Goal: Transaction & Acquisition: Purchase product/service

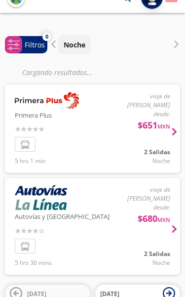
scroll to position [16, 0]
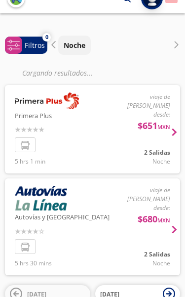
click at [104, 213] on div at bounding box center [92, 226] width 175 height 97
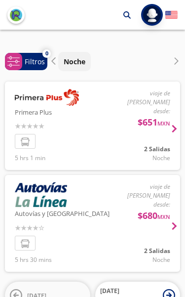
scroll to position [26, 0]
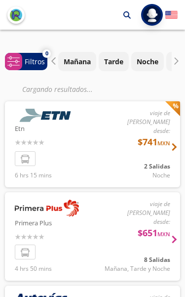
click at [133, 142] on div at bounding box center [92, 144] width 175 height 86
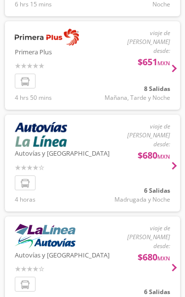
scroll to position [154, 0]
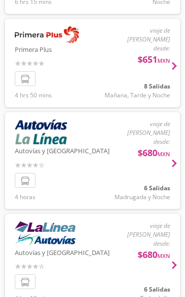
click at [121, 155] on div at bounding box center [92, 160] width 175 height 97
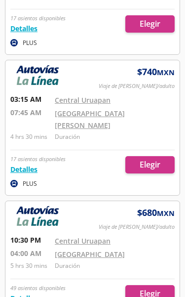
scroll to position [408, 0]
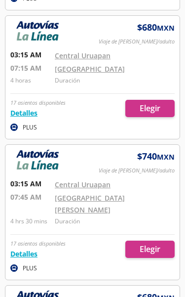
click at [145, 61] on div at bounding box center [92, 77] width 174 height 123
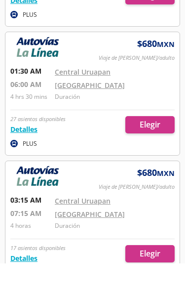
scroll to position [168, 0]
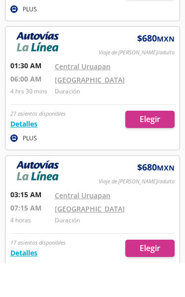
click at [96, 189] on div at bounding box center [92, 250] width 174 height 123
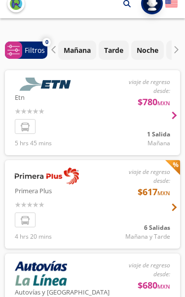
scroll to position [14, 0]
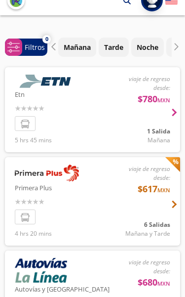
click at [149, 111] on div at bounding box center [92, 109] width 175 height 85
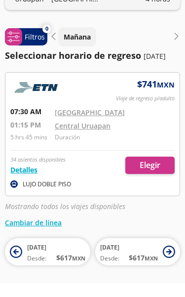
scroll to position [78, 0]
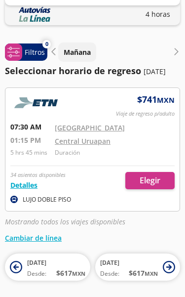
click at [49, 43] on span "0" at bounding box center [46, 44] width 8 height 8
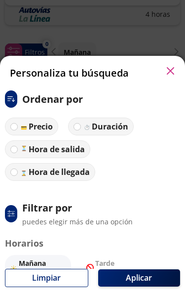
click at [175, 63] on button "button" at bounding box center [170, 70] width 15 height 15
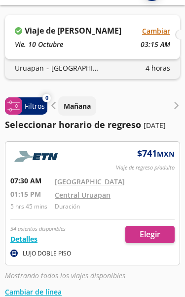
scroll to position [0, 0]
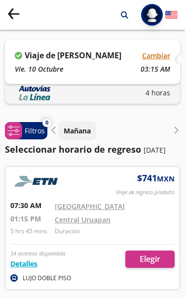
click at [9, 22] on button "Group 9 Created with Sketch." at bounding box center [13, 14] width 12 height 15
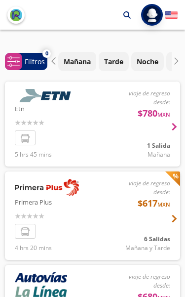
scroll to position [211, 0]
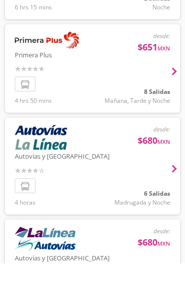
scroll to position [116, 0]
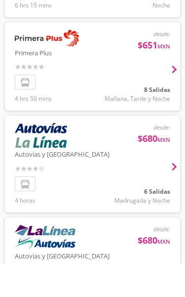
click at [123, 165] on div at bounding box center [92, 197] width 175 height 97
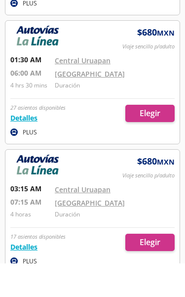
scroll to position [179, 0]
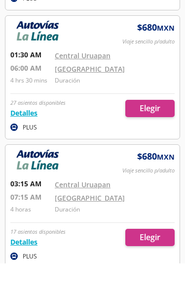
click at [32, 270] on button "Detalles" at bounding box center [23, 275] width 27 height 10
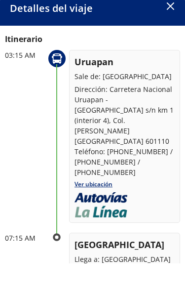
scroll to position [34, 0]
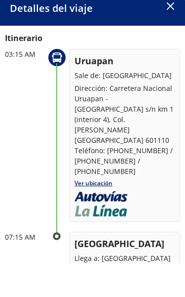
click at [169, 36] on icon "button" at bounding box center [170, 39] width 7 height 7
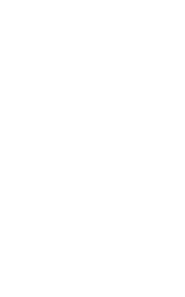
scroll to position [0, 0]
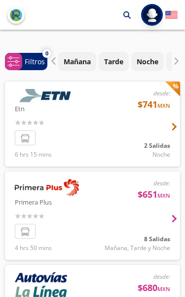
scroll to position [159, 0]
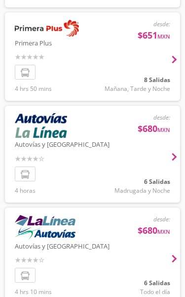
click at [140, 70] on div at bounding box center [92, 56] width 175 height 88
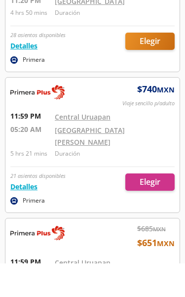
scroll to position [914, 0]
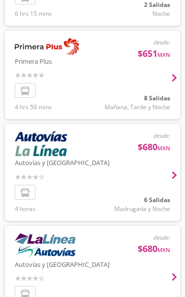
scroll to position [141, 0]
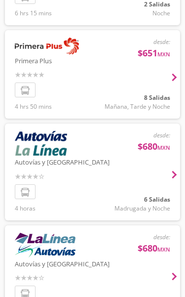
click at [64, 83] on div at bounding box center [92, 74] width 175 height 88
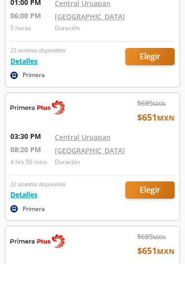
scroll to position [599, 0]
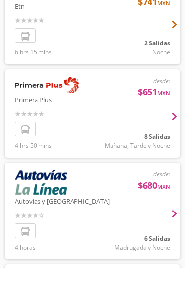
scroll to position [104, 0]
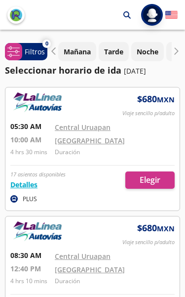
click at [33, 183] on button "Detalles" at bounding box center [23, 184] width 27 height 10
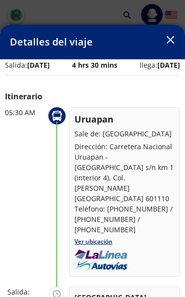
scroll to position [6, 0]
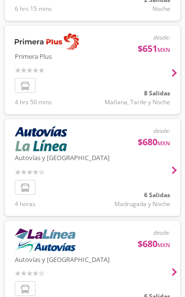
scroll to position [157, 0]
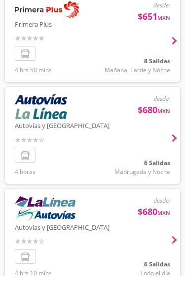
click at [112, 228] on div at bounding box center [92, 257] width 175 height 97
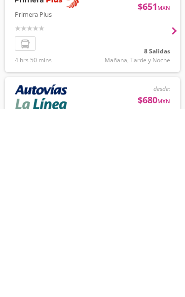
scroll to position [168, 0]
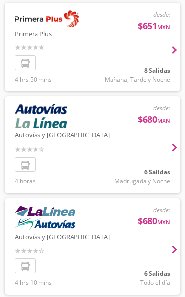
click at [123, 120] on div at bounding box center [92, 144] width 175 height 97
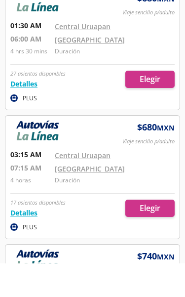
scroll to position [271, 0]
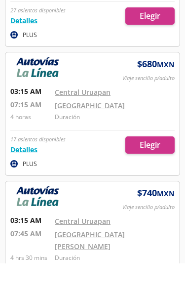
click at [110, 257] on div at bounding box center [92, 282] width 174 height 135
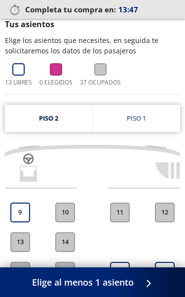
scroll to position [99, 0]
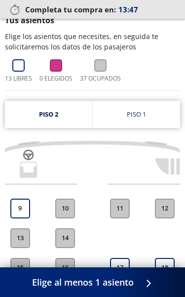
click at [140, 115] on div "Piso 1" at bounding box center [136, 115] width 19 height 10
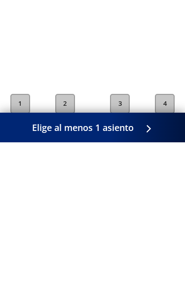
scroll to position [165, 0]
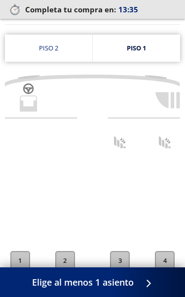
scroll to position [99, 0]
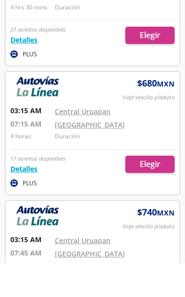
scroll to position [318, 0]
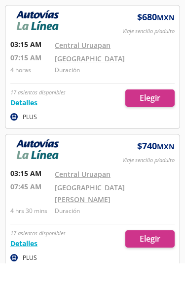
click at [32, 272] on button "Detalles" at bounding box center [23, 277] width 27 height 10
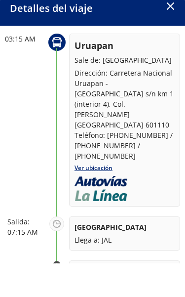
scroll to position [15, 0]
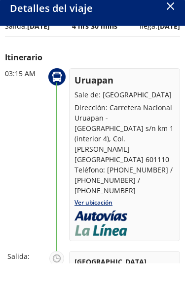
click at [171, 36] on icon "button" at bounding box center [169, 39] width 7 height 7
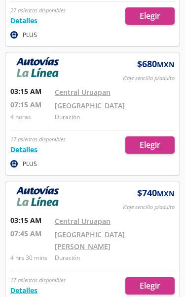
scroll to position [308, 0]
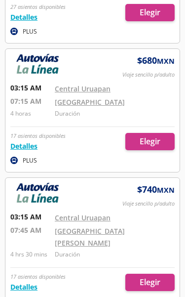
click at [23, 144] on button "Detalles" at bounding box center [23, 146] width 27 height 10
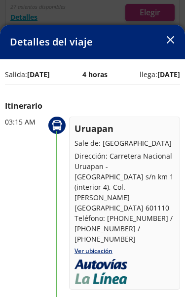
scroll to position [0, 0]
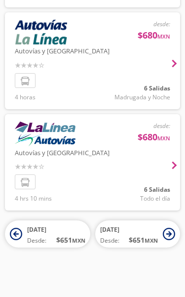
scroll to position [168, 0]
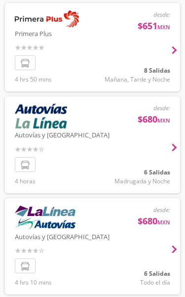
click at [146, 161] on div at bounding box center [92, 144] width 175 height 97
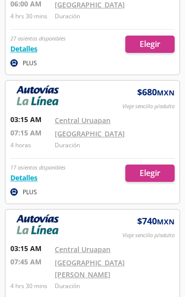
scroll to position [277, 0]
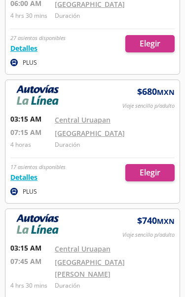
click at [155, 170] on div at bounding box center [92, 141] width 174 height 123
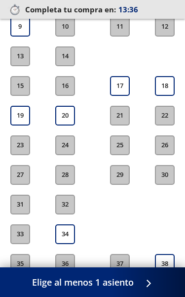
scroll to position [267, 0]
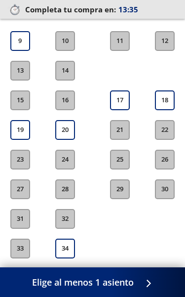
click at [165, 97] on button "18" at bounding box center [165, 100] width 20 height 20
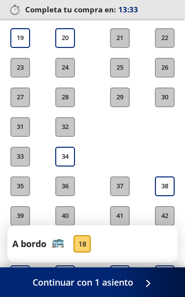
scroll to position [358, 0]
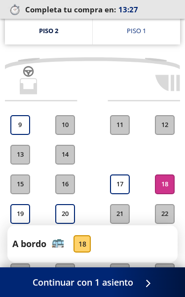
click at [160, 33] on link "Piso 1" at bounding box center [137, 30] width 88 height 27
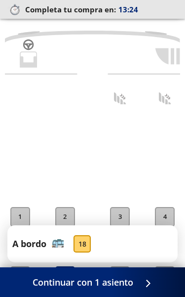
scroll to position [157, 0]
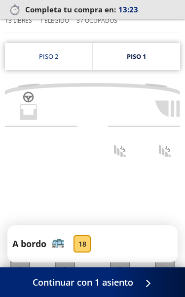
click at [33, 53] on link "Piso 2" at bounding box center [48, 56] width 87 height 27
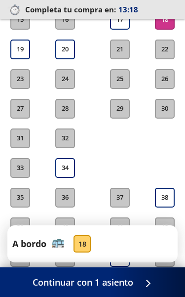
scroll to position [348, 0]
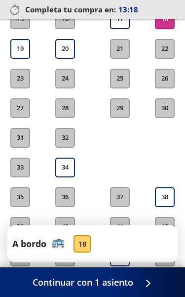
click at [121, 284] on span "Continuar con 1 asiento" at bounding box center [83, 281] width 101 height 13
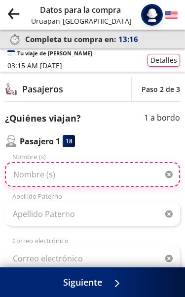
click at [121, 178] on input "Nombre (s)" at bounding box center [92, 174] width 175 height 25
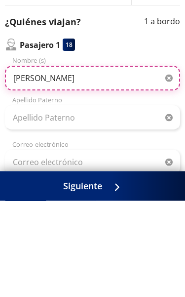
type input "[PERSON_NAME]"
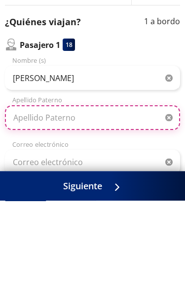
click at [31, 201] on input "Apellido Paterno" at bounding box center [92, 213] width 175 height 25
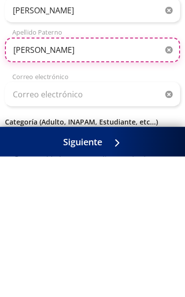
type input "[PERSON_NAME]"
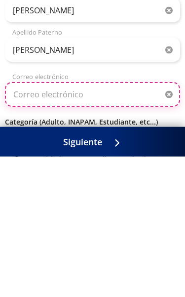
click at [119, 222] on input "Correo electrónico" at bounding box center [92, 234] width 175 height 25
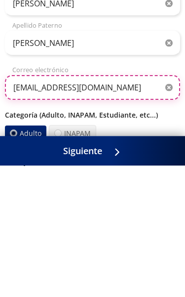
type input "[EMAIL_ADDRESS][DOMAIN_NAME]"
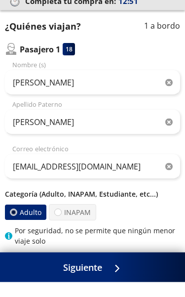
scroll to position [84, 0]
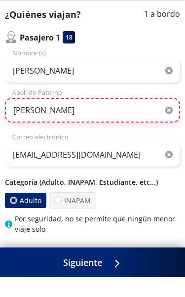
click at [132, 117] on input "[PERSON_NAME]" at bounding box center [92, 129] width 175 height 25
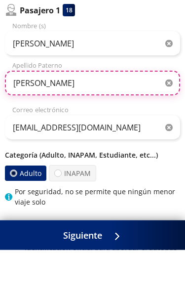
type input "[PERSON_NAME]"
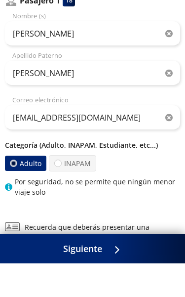
scroll to position [157, 0]
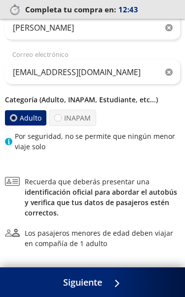
click at [106, 286] on button "Siguiente" at bounding box center [92, 282] width 185 height 30
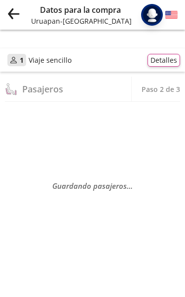
select select "MX"
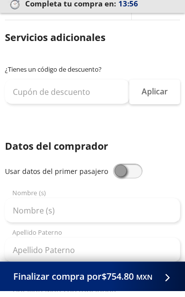
scroll to position [91, 0]
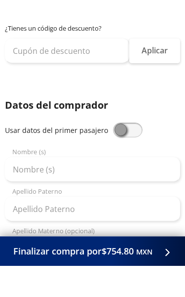
click at [123, 154] on span at bounding box center [128, 161] width 30 height 15
click at [113, 154] on input "checkbox" at bounding box center [113, 154] width 0 height 0
type input "[PERSON_NAME]"
type input "[EMAIL_ADDRESS][DOMAIN_NAME]"
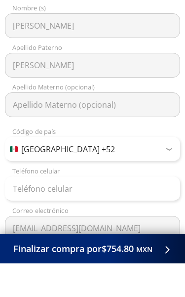
scroll to position [255, 0]
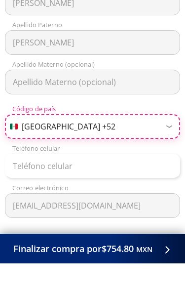
click at [128, 148] on select "Código de país [GEOGRAPHIC_DATA] +1 [GEOGRAPHIC_DATA] +52 [GEOGRAPHIC_DATA] +57…" at bounding box center [92, 160] width 175 height 25
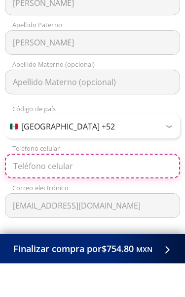
click at [127, 187] on input "Teléfono celular" at bounding box center [92, 199] width 175 height 25
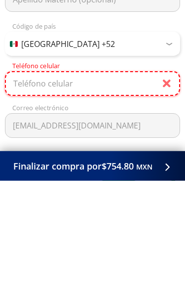
click at [32, 187] on input "Teléfono celular" at bounding box center [92, 199] width 175 height 25
type input "452 149 1733"
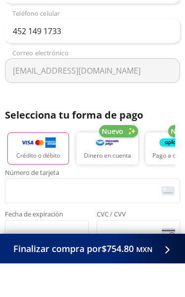
scroll to position [0, 0]
click at [15, 244] on span "Fecha de expiración" at bounding box center [47, 248] width 84 height 9
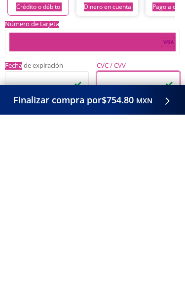
scroll to position [539, 0]
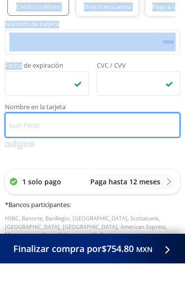
click at [24, 146] on input "Nombre en la tarjeta" at bounding box center [92, 158] width 175 height 25
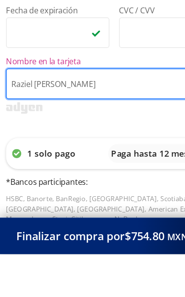
type input "Raziel [PERSON_NAME]"
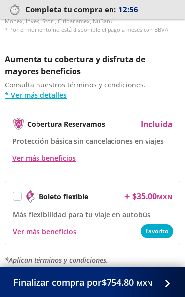
scroll to position [788, 0]
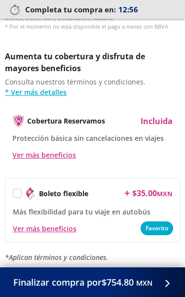
click at [125, 284] on span "Finalizar compra por $754.80 MXN" at bounding box center [82, 281] width 139 height 13
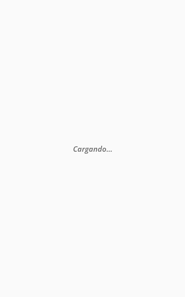
scroll to position [69, 0]
select select "MX"
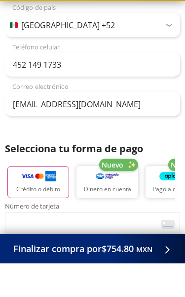
scroll to position [404, 0]
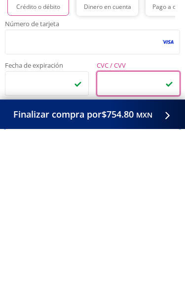
click at [25, 280] on input "Nombre en la tarjeta" at bounding box center [92, 292] width 175 height 25
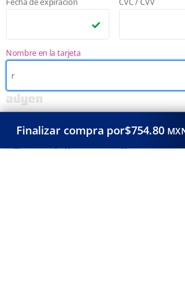
scroll to position [474, 0]
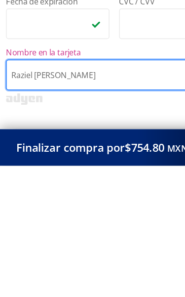
type input "Raziel [PERSON_NAME]"
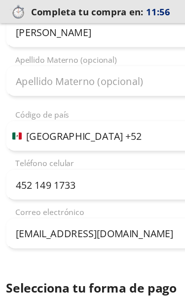
scroll to position [224, 0]
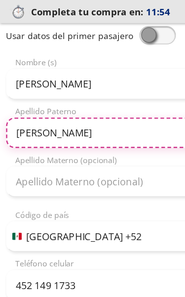
click at [114, 102] on input "[PERSON_NAME]" at bounding box center [92, 107] width 175 height 25
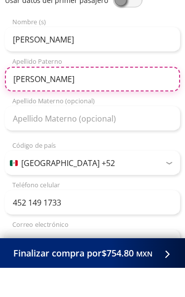
type input "[PERSON_NAME]"
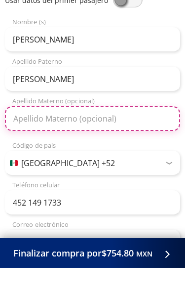
click at [28, 135] on input "Apellido Materno (opcional)" at bounding box center [92, 147] width 175 height 25
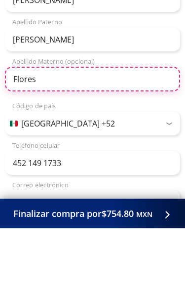
type input "Flores"
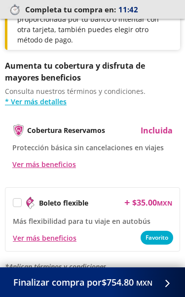
scroll to position [873, 0]
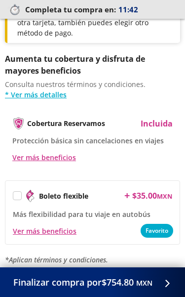
click at [123, 283] on span "Finalizar compra por $754.80 MXN" at bounding box center [82, 281] width 139 height 13
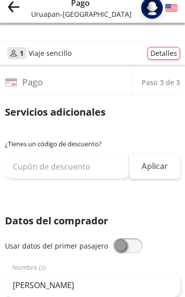
scroll to position [20, 0]
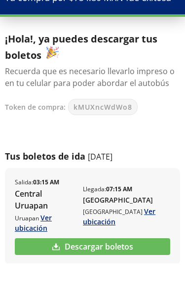
scroll to position [33, 0]
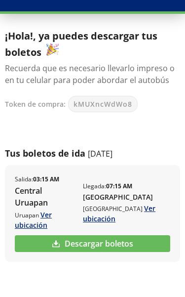
click at [120, 269] on link "Descargar boletos" at bounding box center [93, 277] width 156 height 17
